Goal: Task Accomplishment & Management: Use online tool/utility

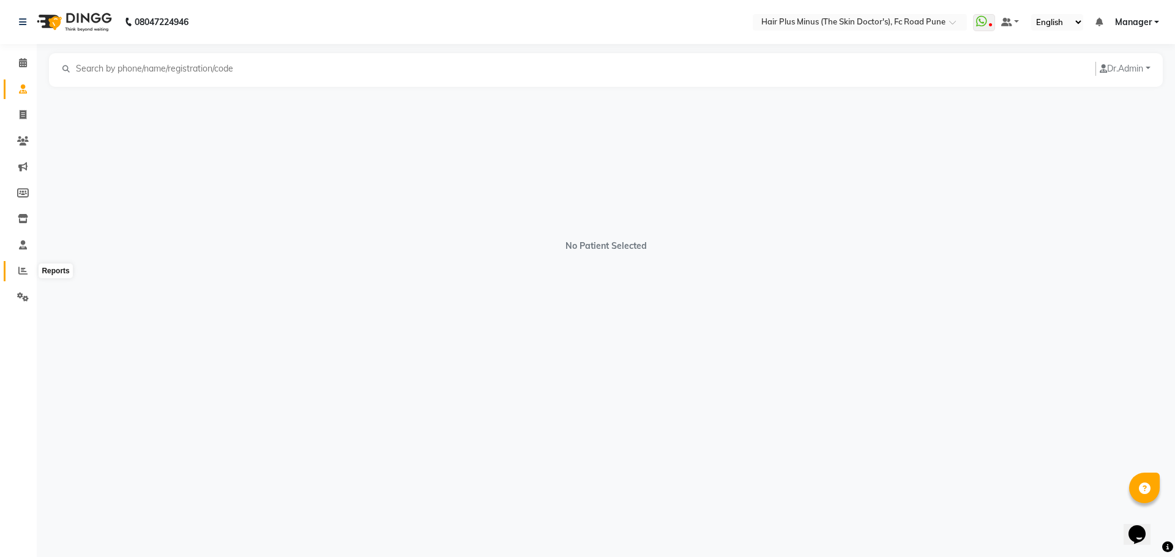
click at [26, 275] on icon at bounding box center [22, 270] width 9 height 9
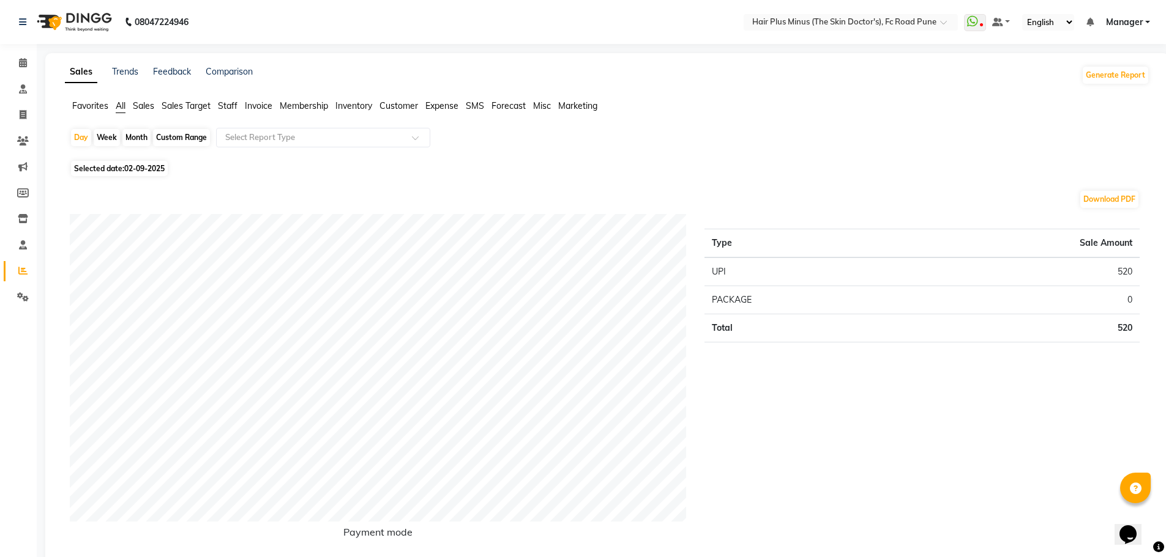
click at [172, 105] on span "Sales Target" at bounding box center [186, 105] width 49 height 11
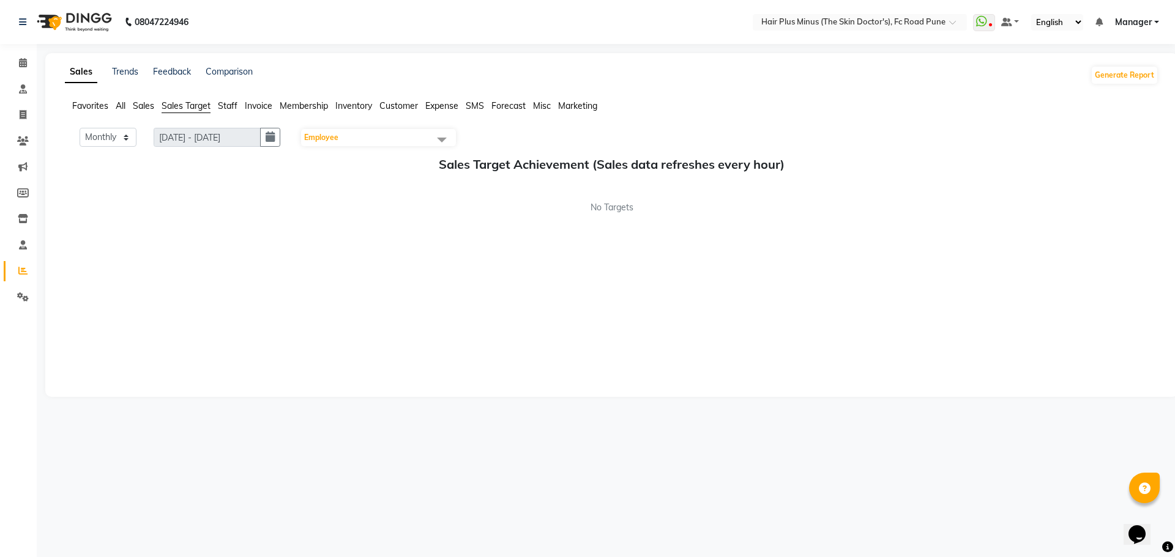
click at [143, 107] on span "Sales" at bounding box center [143, 105] width 21 height 11
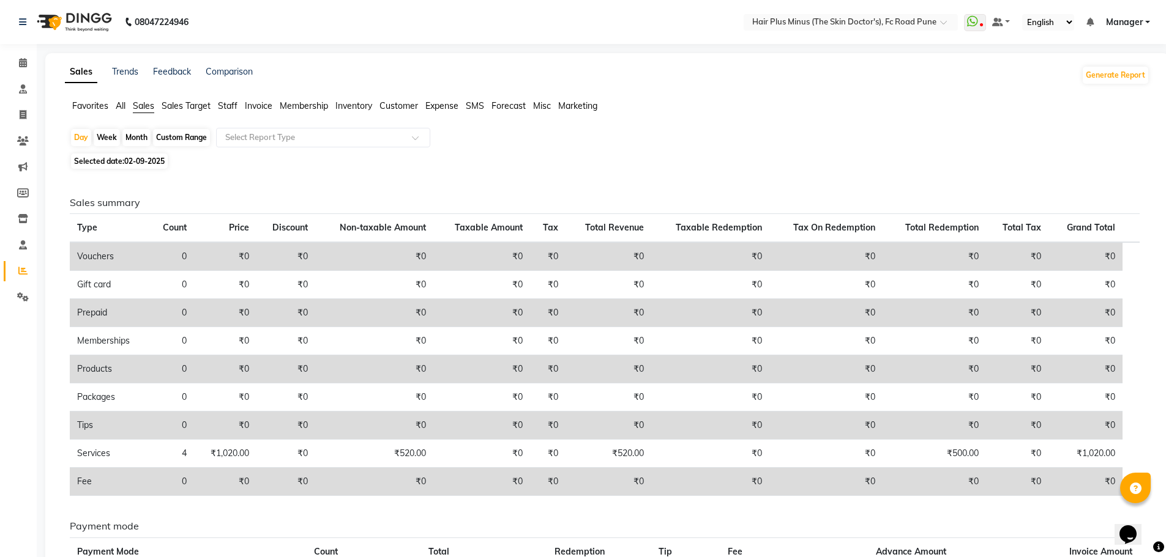
click at [262, 105] on span "Invoice" at bounding box center [259, 105] width 28 height 11
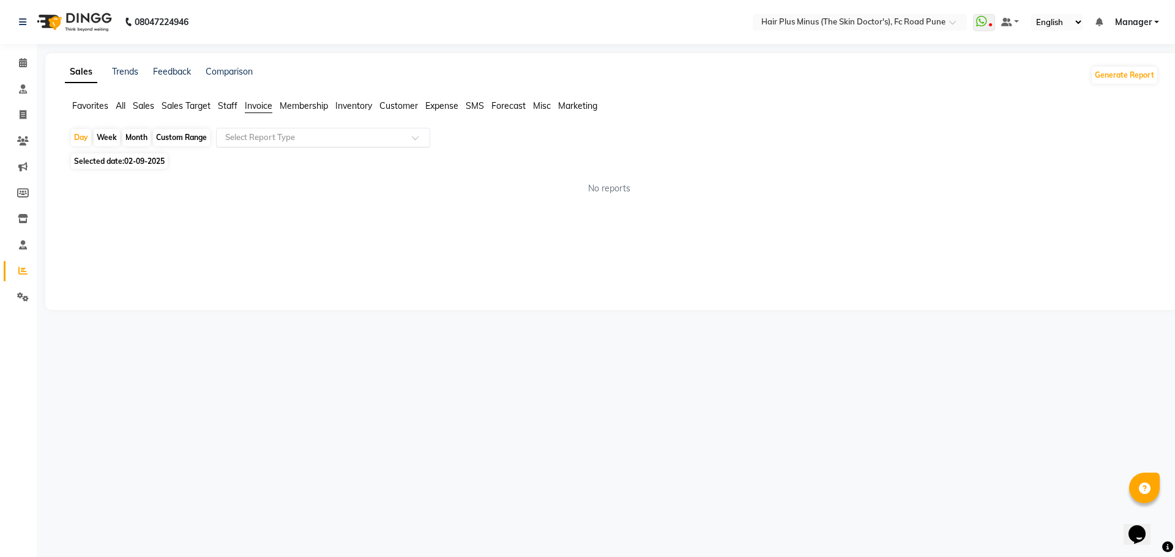
click at [418, 133] on div at bounding box center [323, 138] width 213 height 12
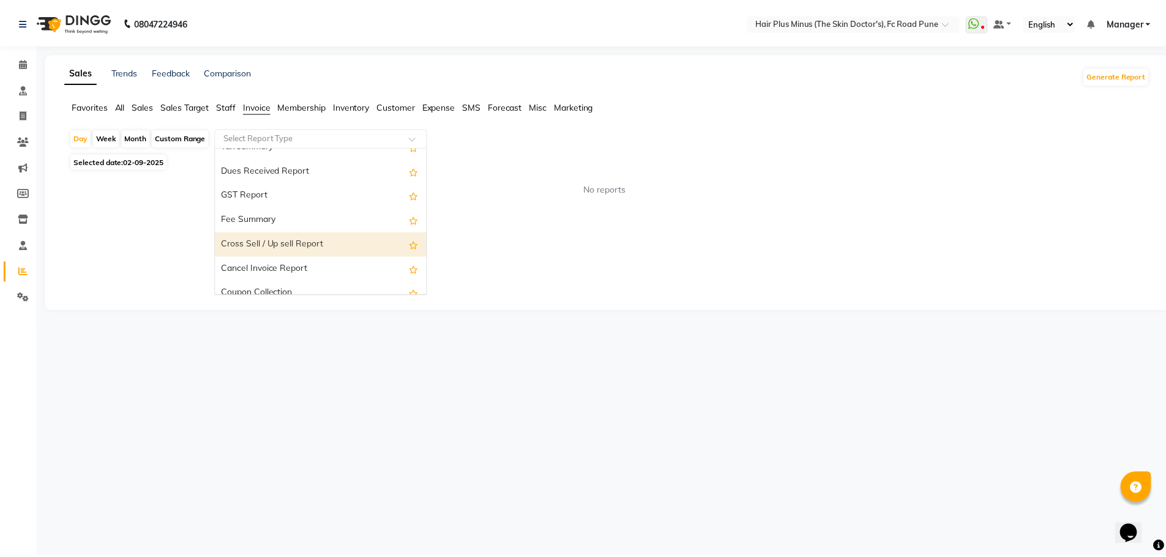
scroll to position [220, 0]
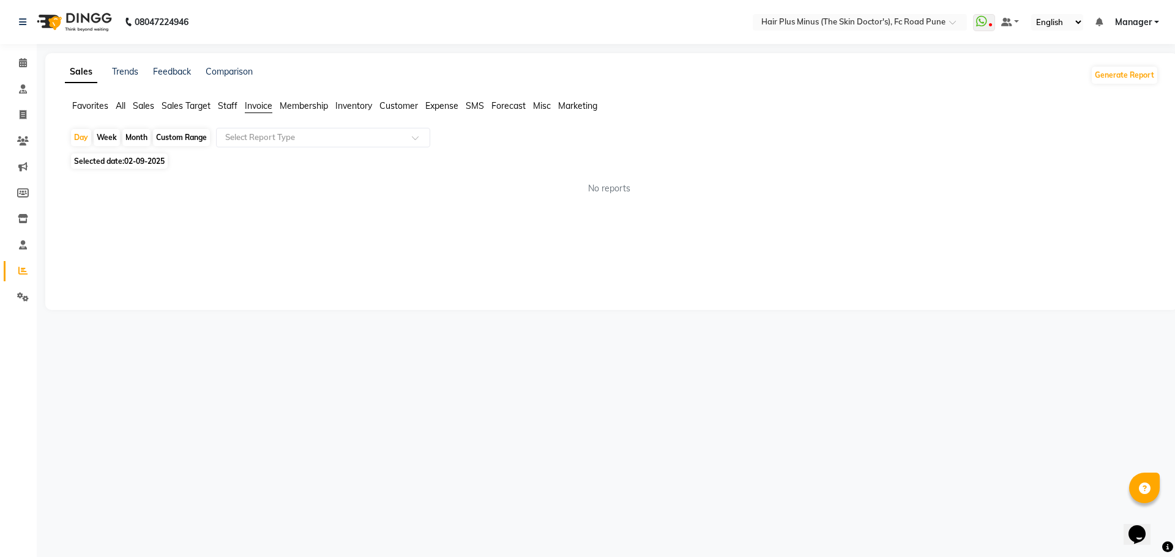
click at [496, 281] on div "Sales Trends Feedback Comparison Generate Report Favorites All Sales Sales Targ…" at bounding box center [611, 181] width 1133 height 257
click at [192, 106] on span "Sales Target" at bounding box center [186, 105] width 49 height 11
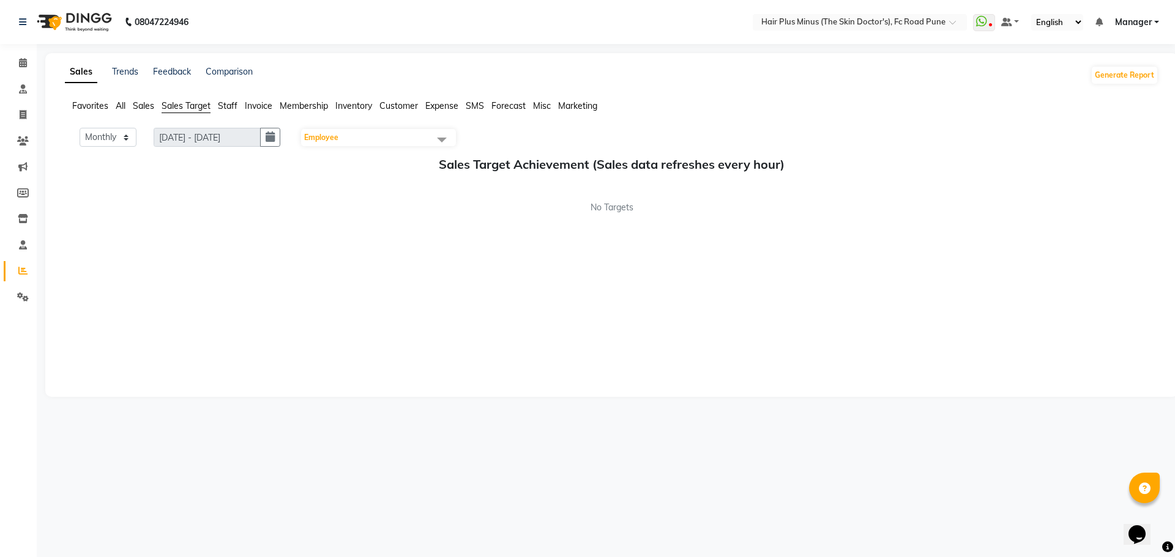
click at [152, 105] on span "Sales" at bounding box center [143, 105] width 21 height 11
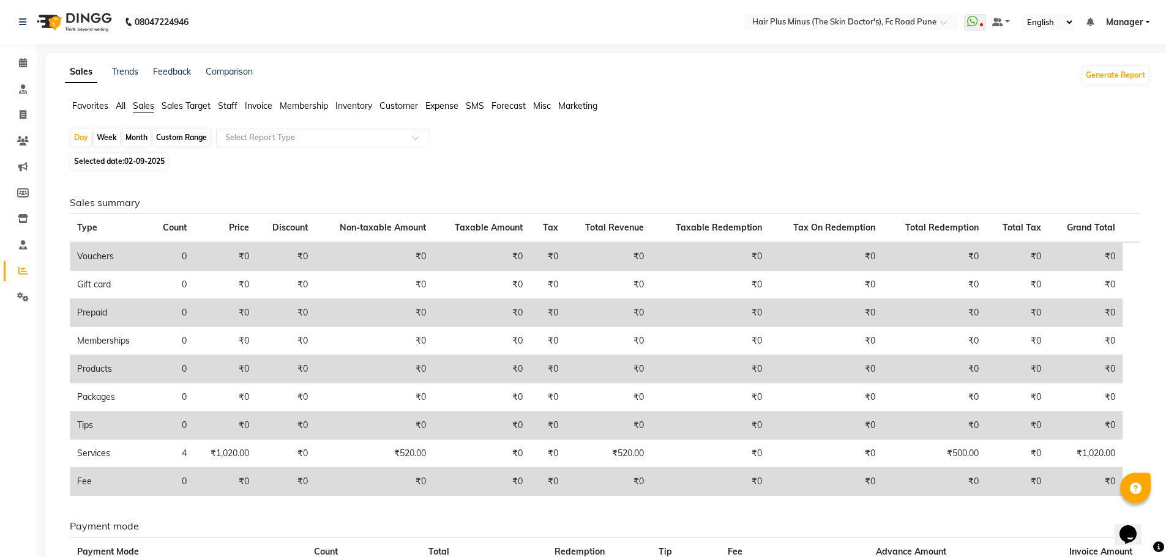
click at [829, 173] on div "Sales summary Type Count Price Discount Non-taxable Amount Taxable Amount Tax T…" at bounding box center [604, 415] width 1089 height 485
